Goal: Find specific page/section: Find specific page/section

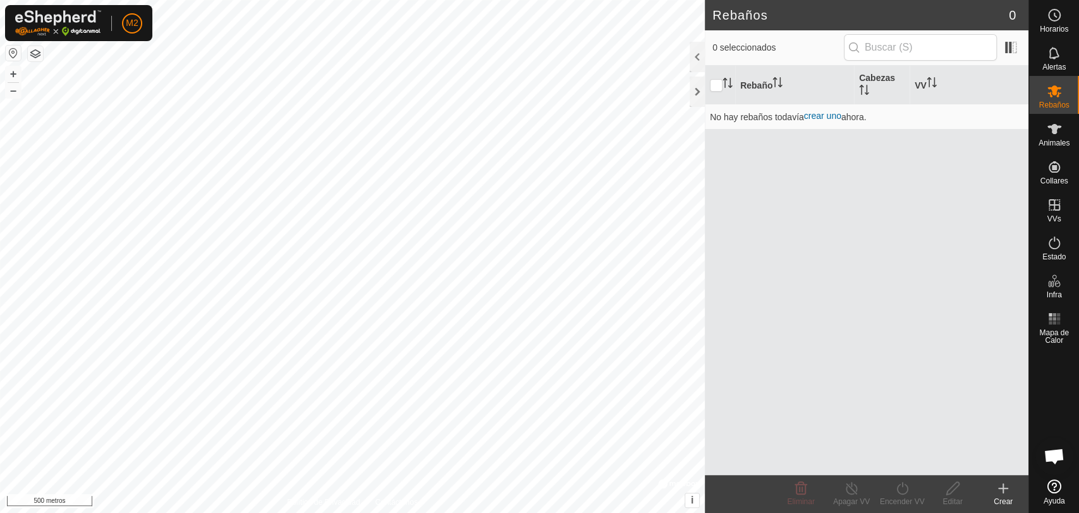
scroll to position [503, 0]
click at [13, 73] on font "+" at bounding box center [13, 73] width 7 height 13
click at [448, 512] on html "M2 Horarios Alertas Rebaños Animales Collares VVs Estado Infra Mapa de Calor Ay…" at bounding box center [539, 256] width 1079 height 513
click at [13, 68] on font "+" at bounding box center [13, 73] width 7 height 13
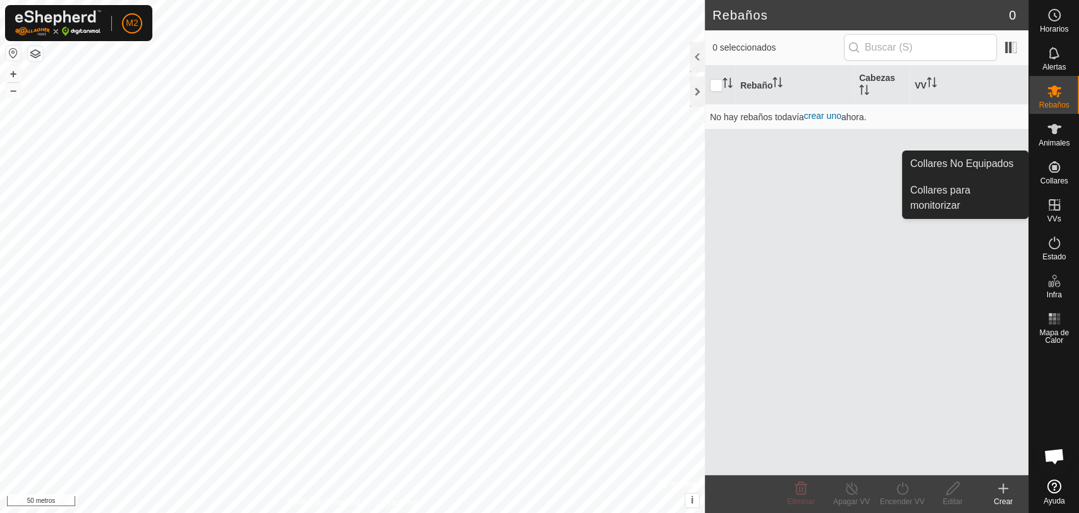
click at [1052, 166] on icon at bounding box center [1054, 166] width 11 height 11
click at [1007, 163] on link "Collares No Equipados" at bounding box center [965, 163] width 125 height 25
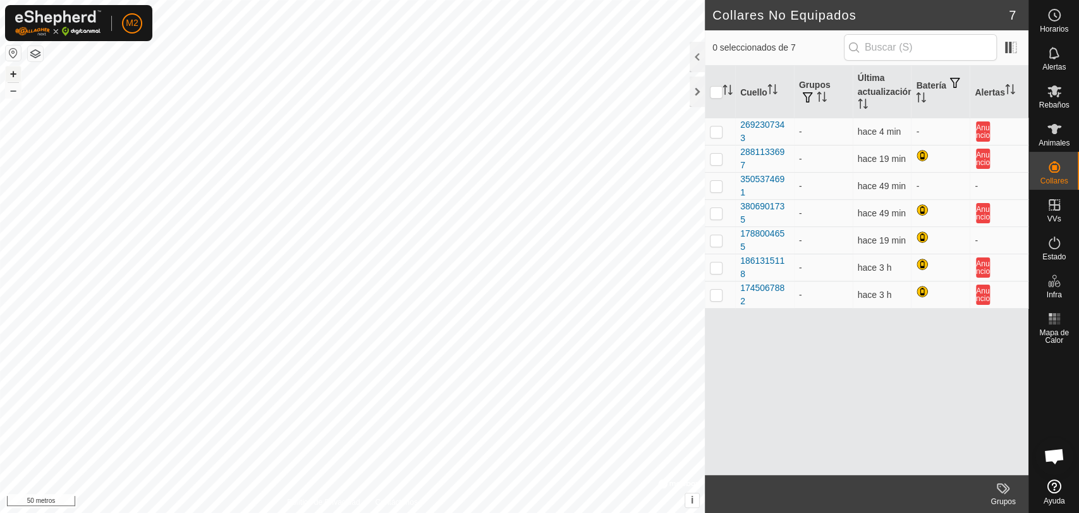
click at [11, 76] on font "+" at bounding box center [13, 73] width 7 height 13
click at [15, 73] on font "+" at bounding box center [13, 73] width 7 height 13
click at [275, 0] on html "M2 Horarios Alertas Rebaños Animales Collares VVs Estado Infra Mapa de Calor Ay…" at bounding box center [539, 256] width 1079 height 513
click at [694, 90] on div at bounding box center [697, 92] width 15 height 30
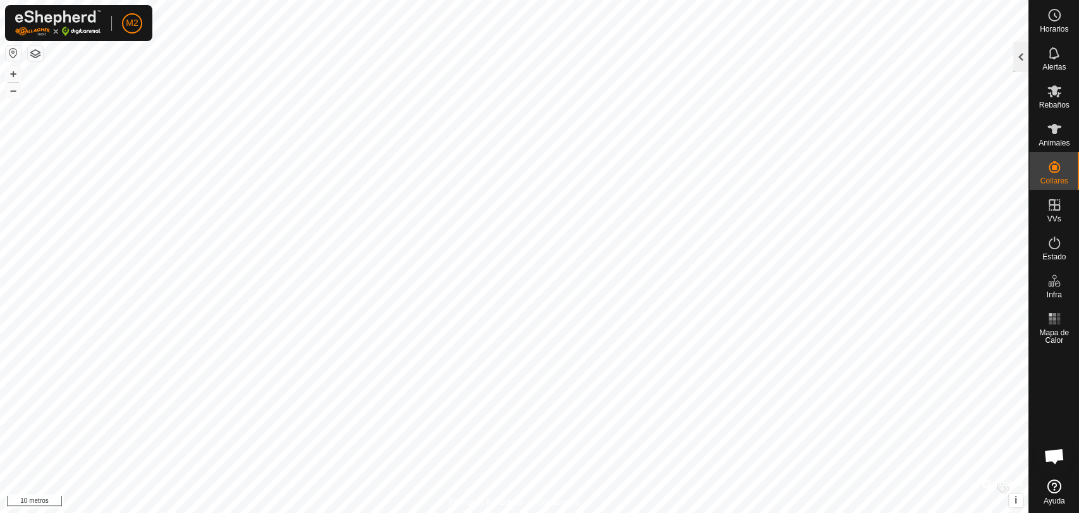
click at [1021, 54] on div at bounding box center [1021, 57] width 15 height 30
